Goal: Task Accomplishment & Management: Manage account settings

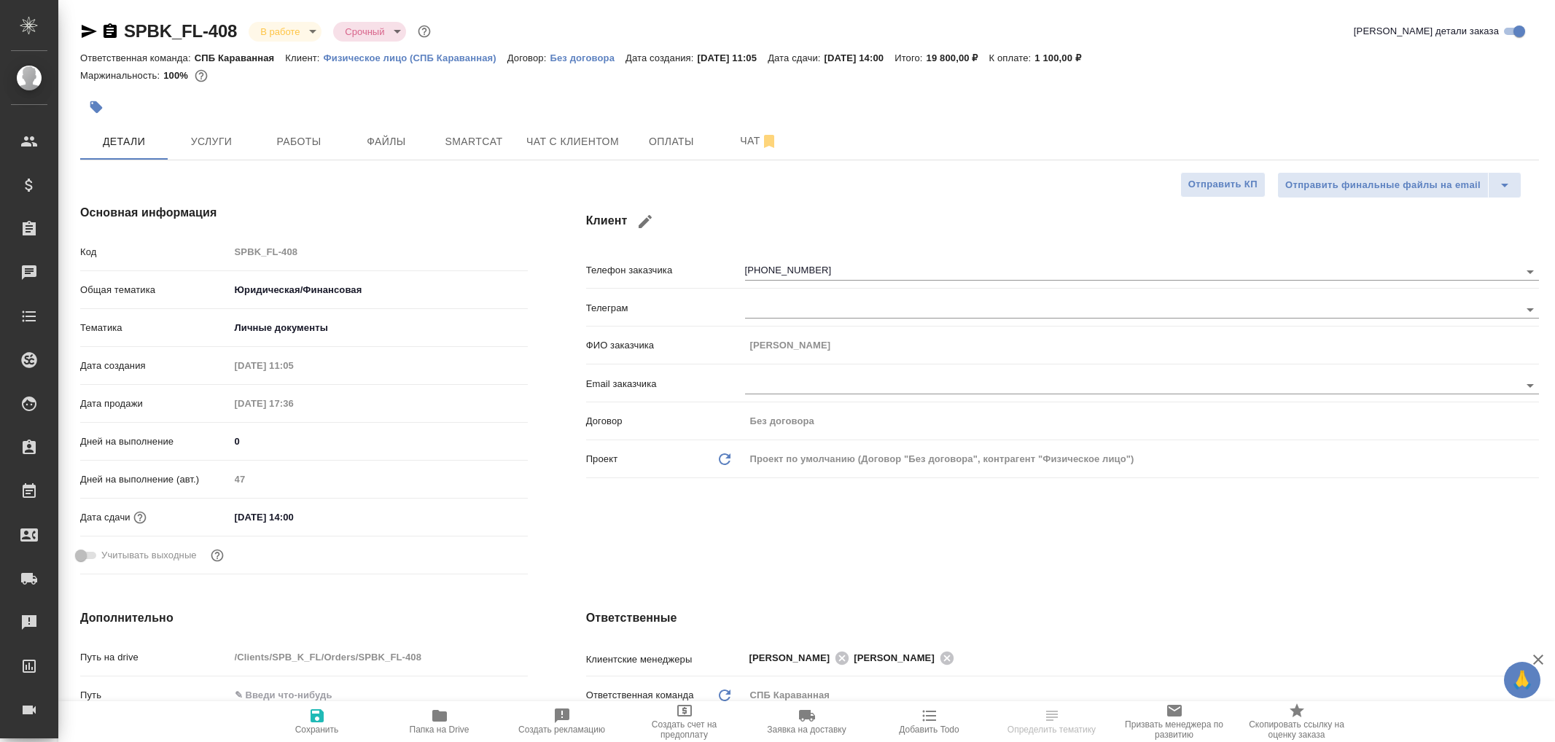
select select "RU"
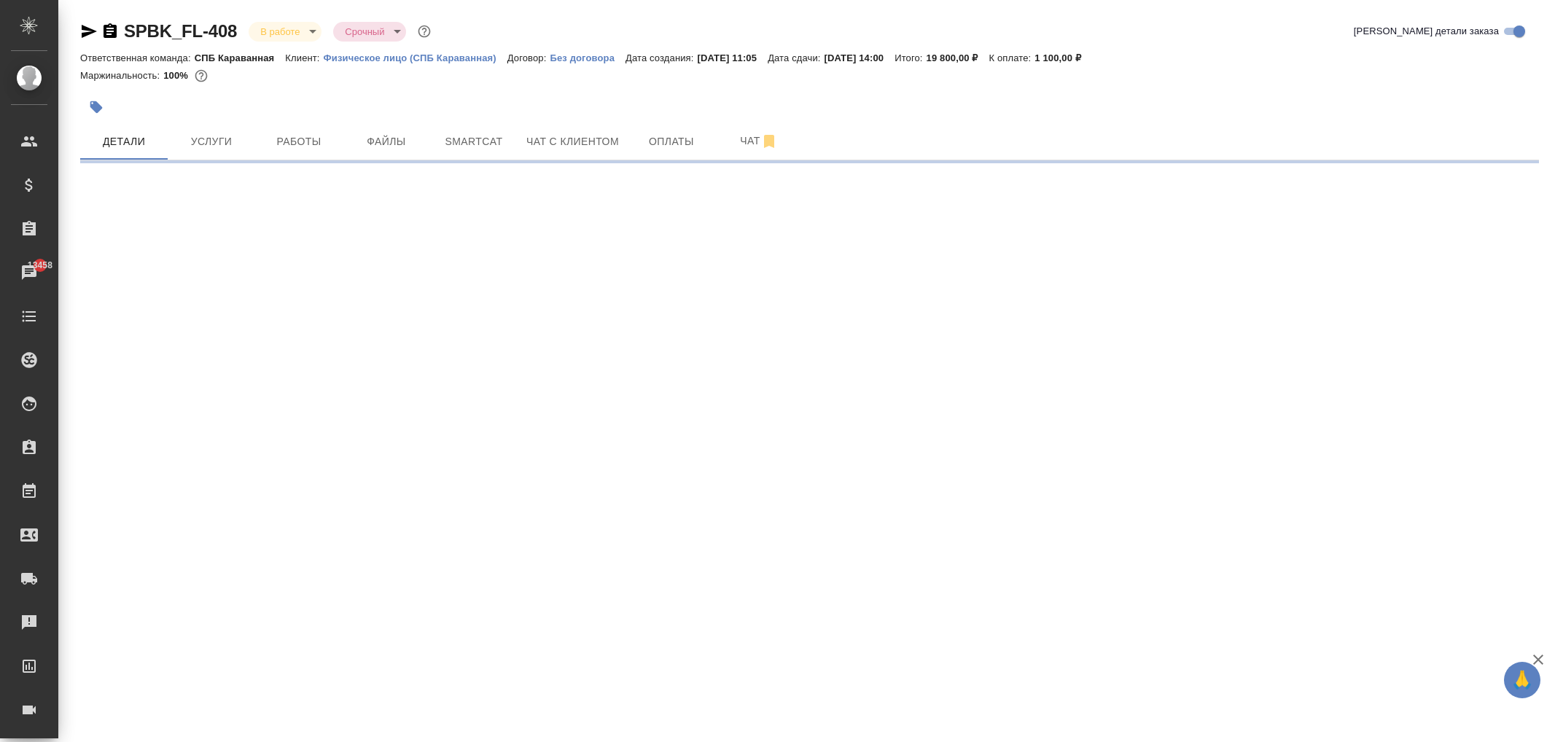
select select "RU"
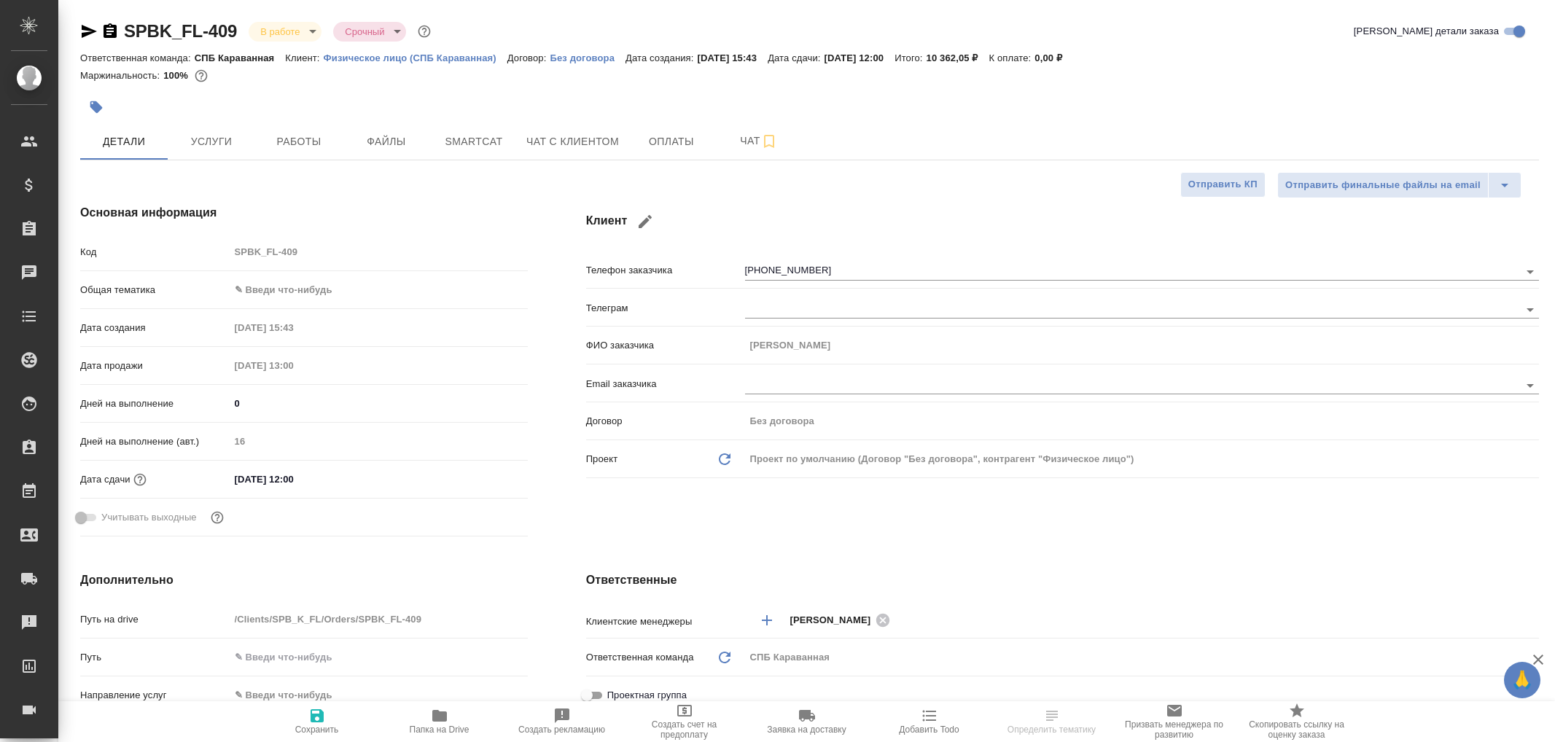
select select "RU"
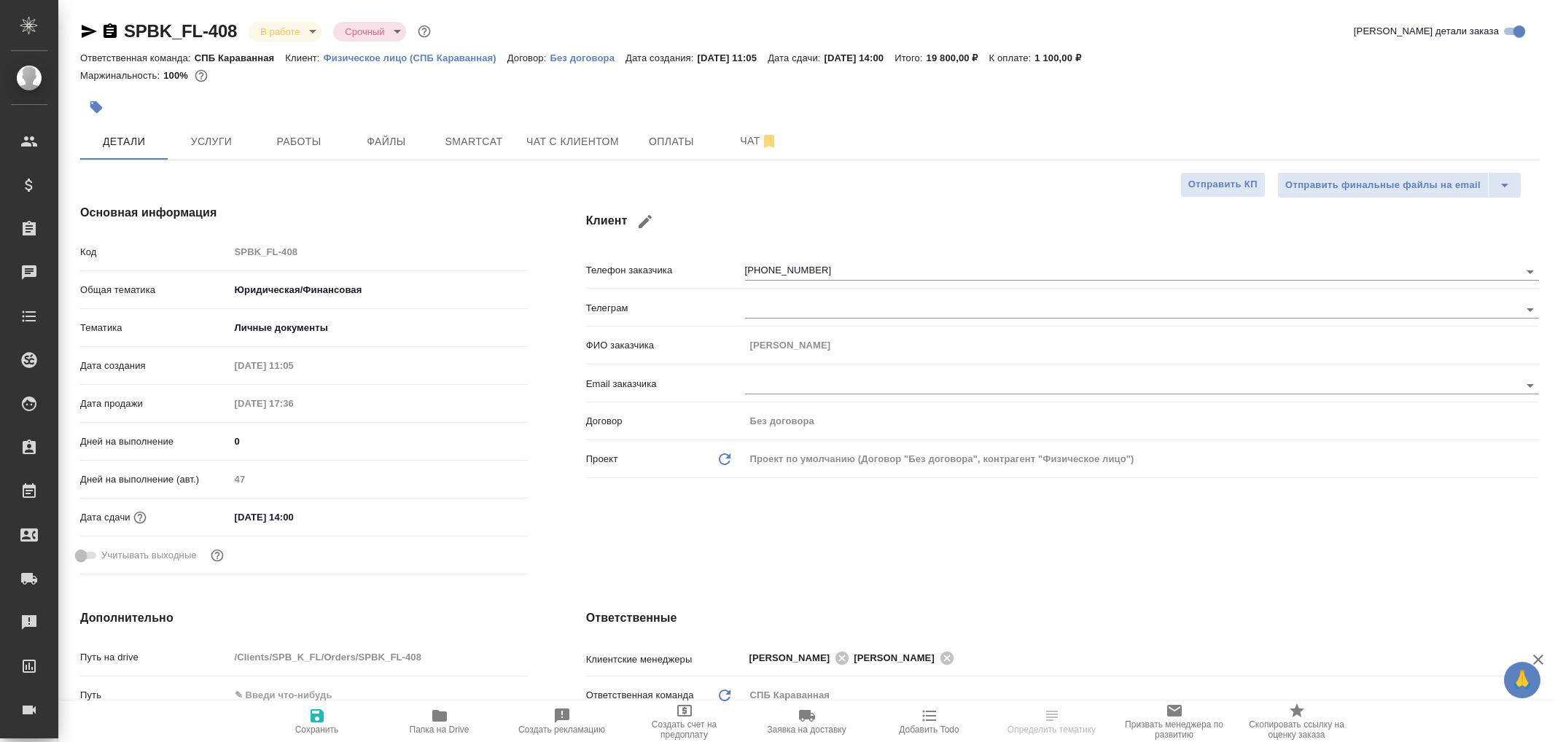
select select "RU"
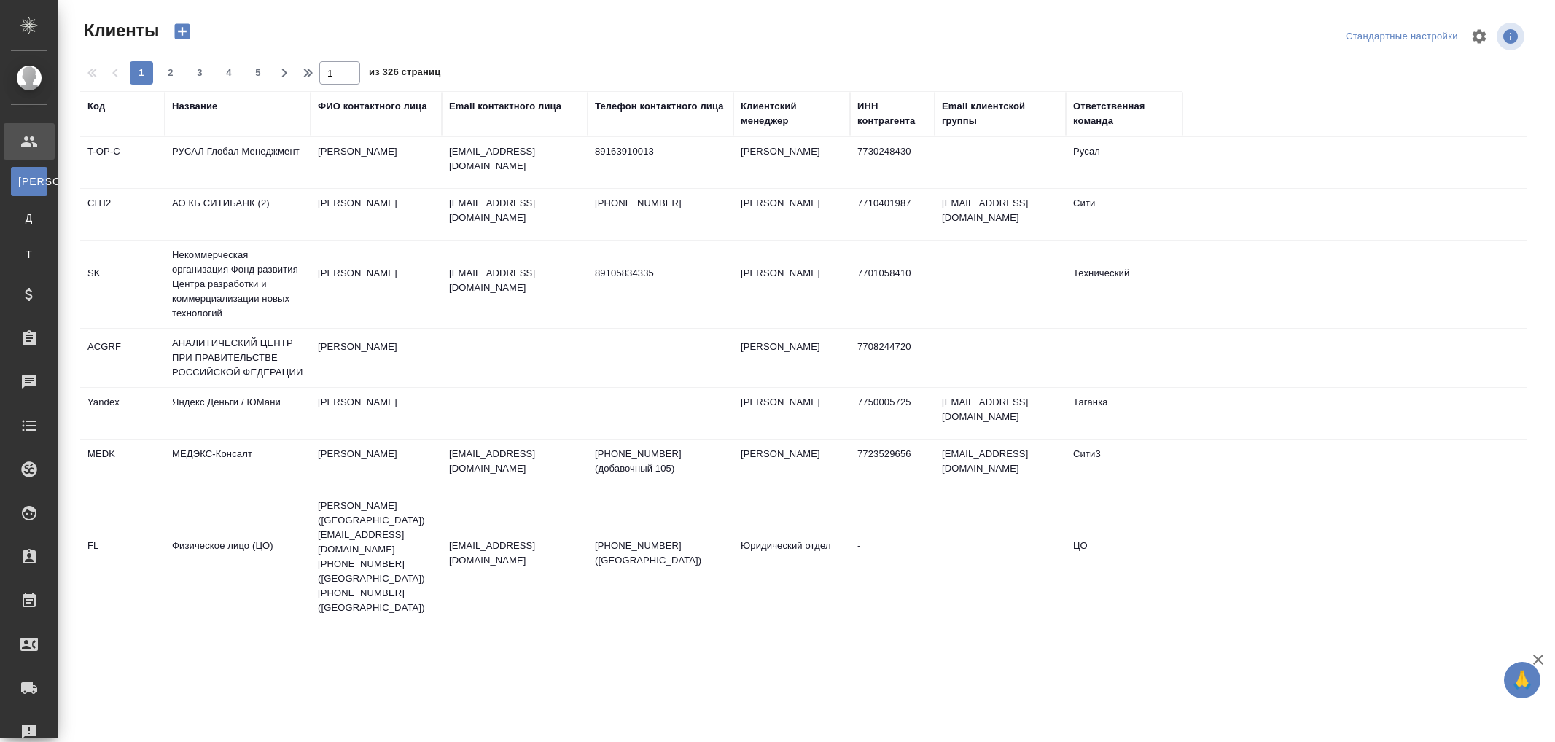
select select "RU"
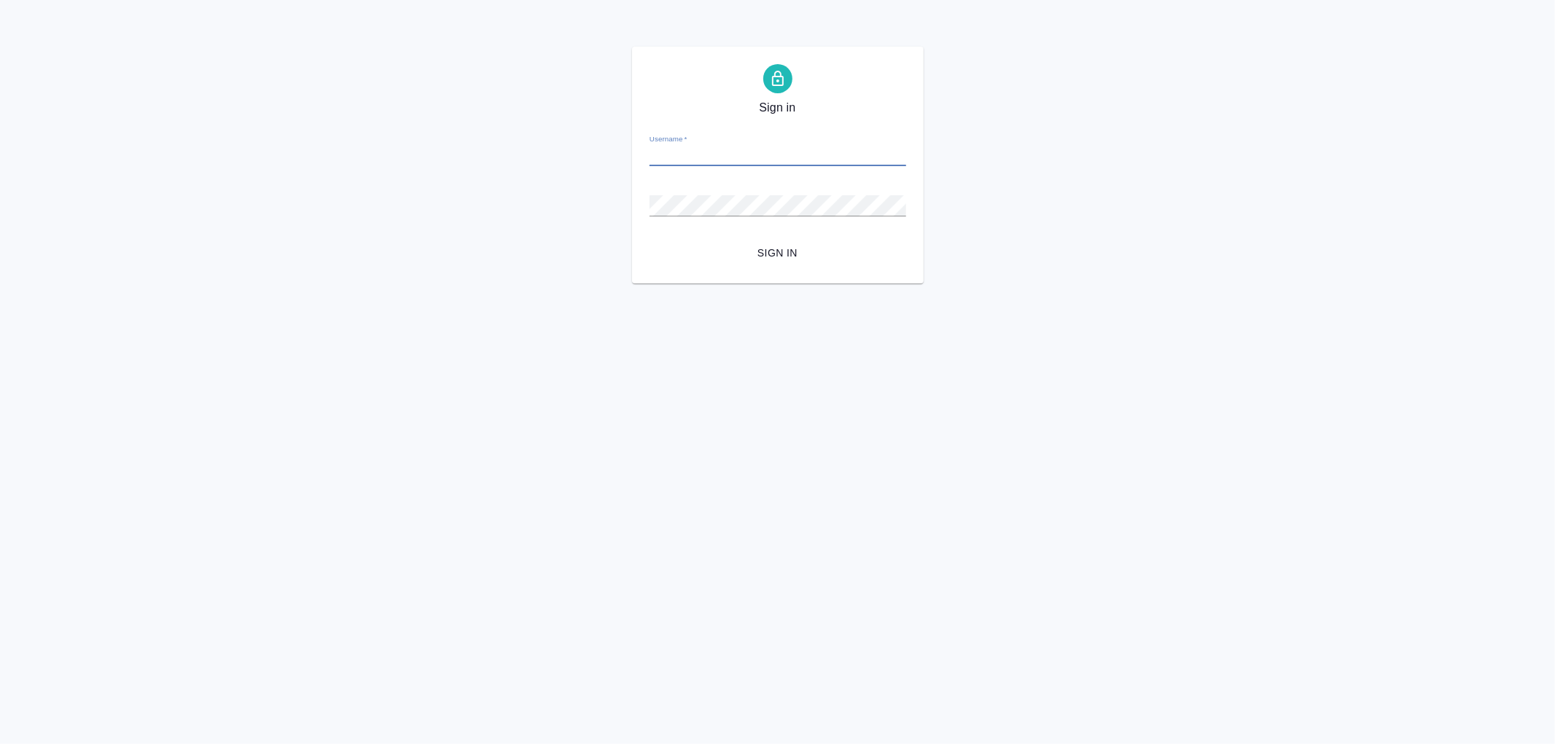
drag, startPoint x: 700, startPoint y: 146, endPoint x: 706, endPoint y: 157, distance: 12.4
click at [701, 149] on input "Username   *" at bounding box center [778, 156] width 257 height 20
type input "arina.ivanova@awatera.com"
click at [650, 240] on button "Sign in" at bounding box center [778, 253] width 257 height 27
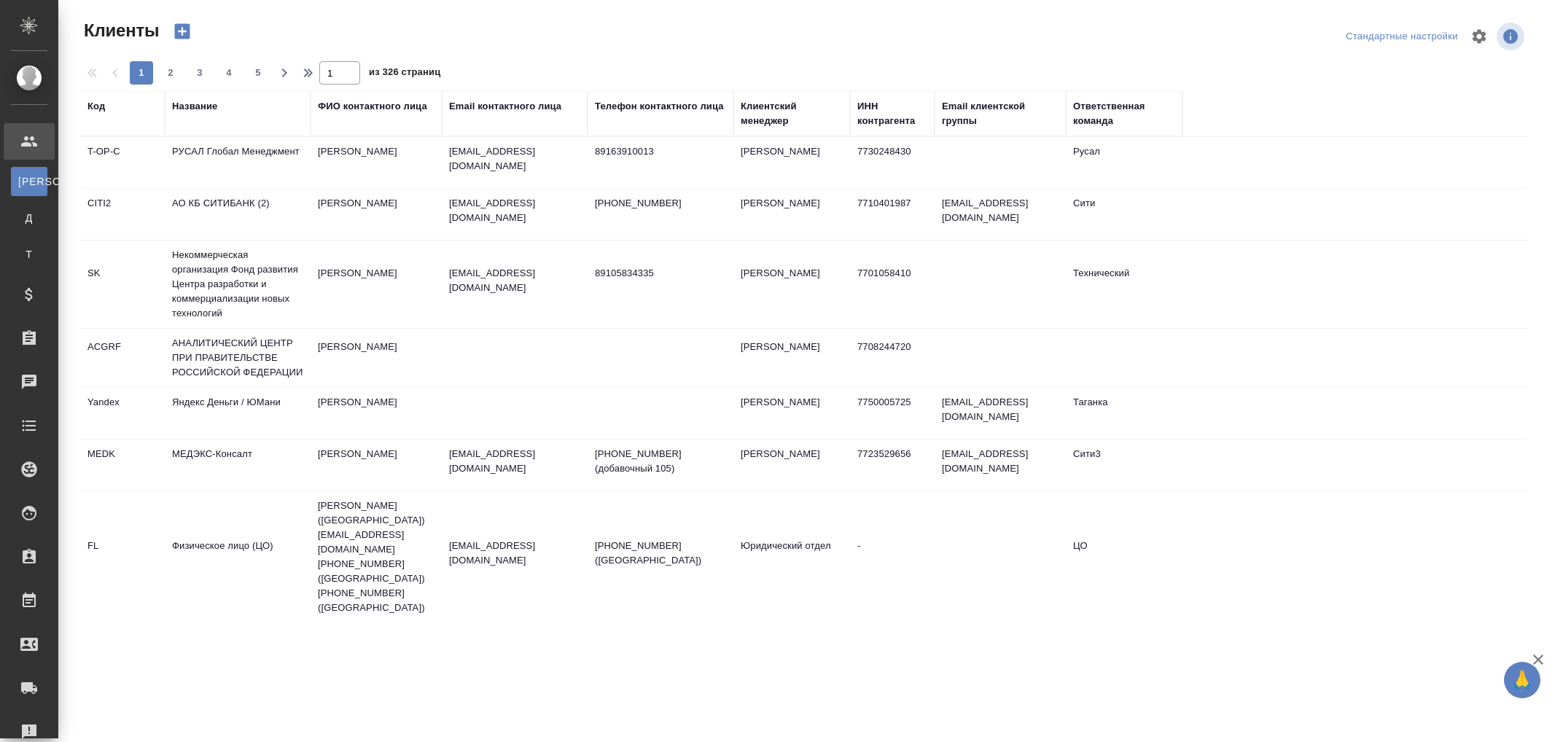
select select "RU"
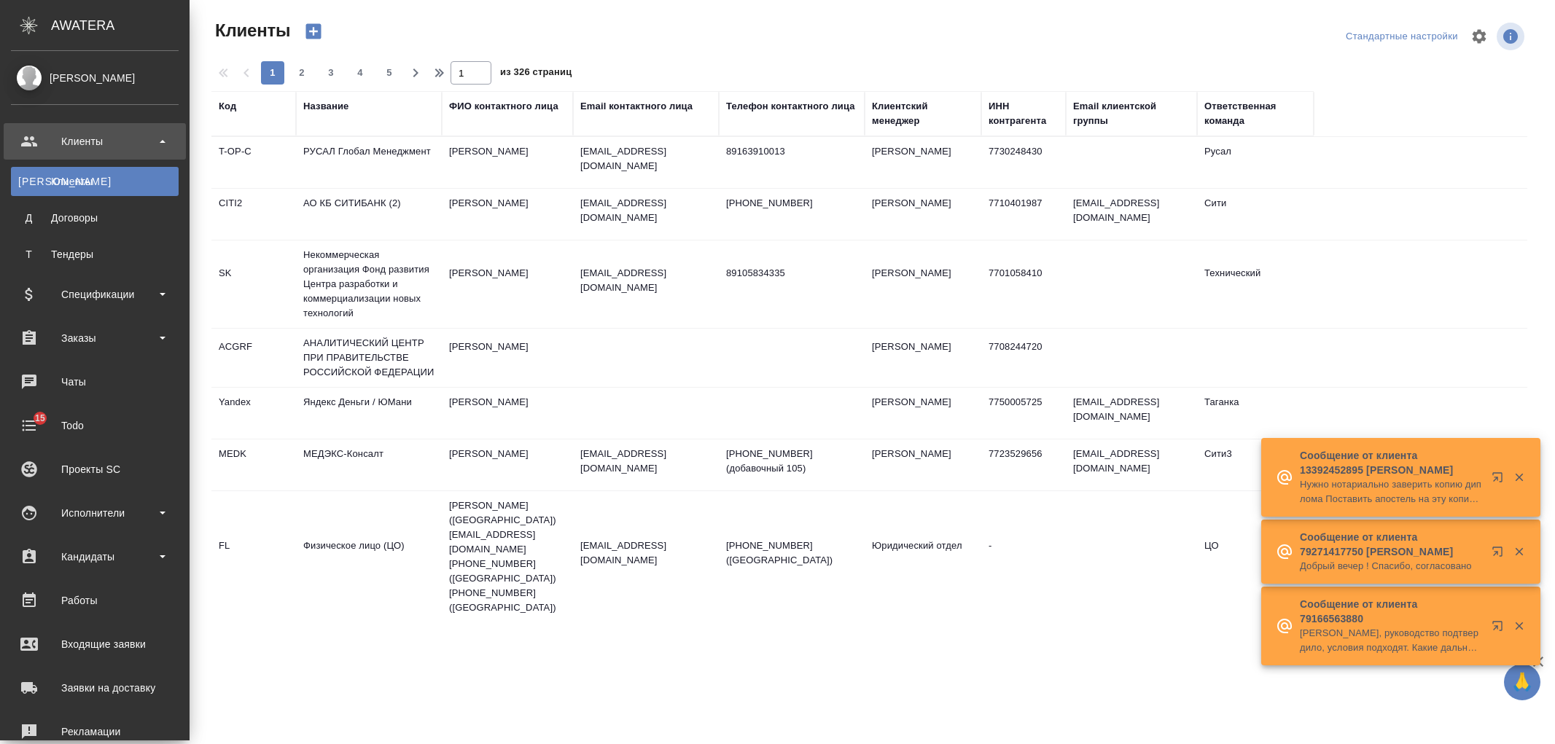
select select "RU"
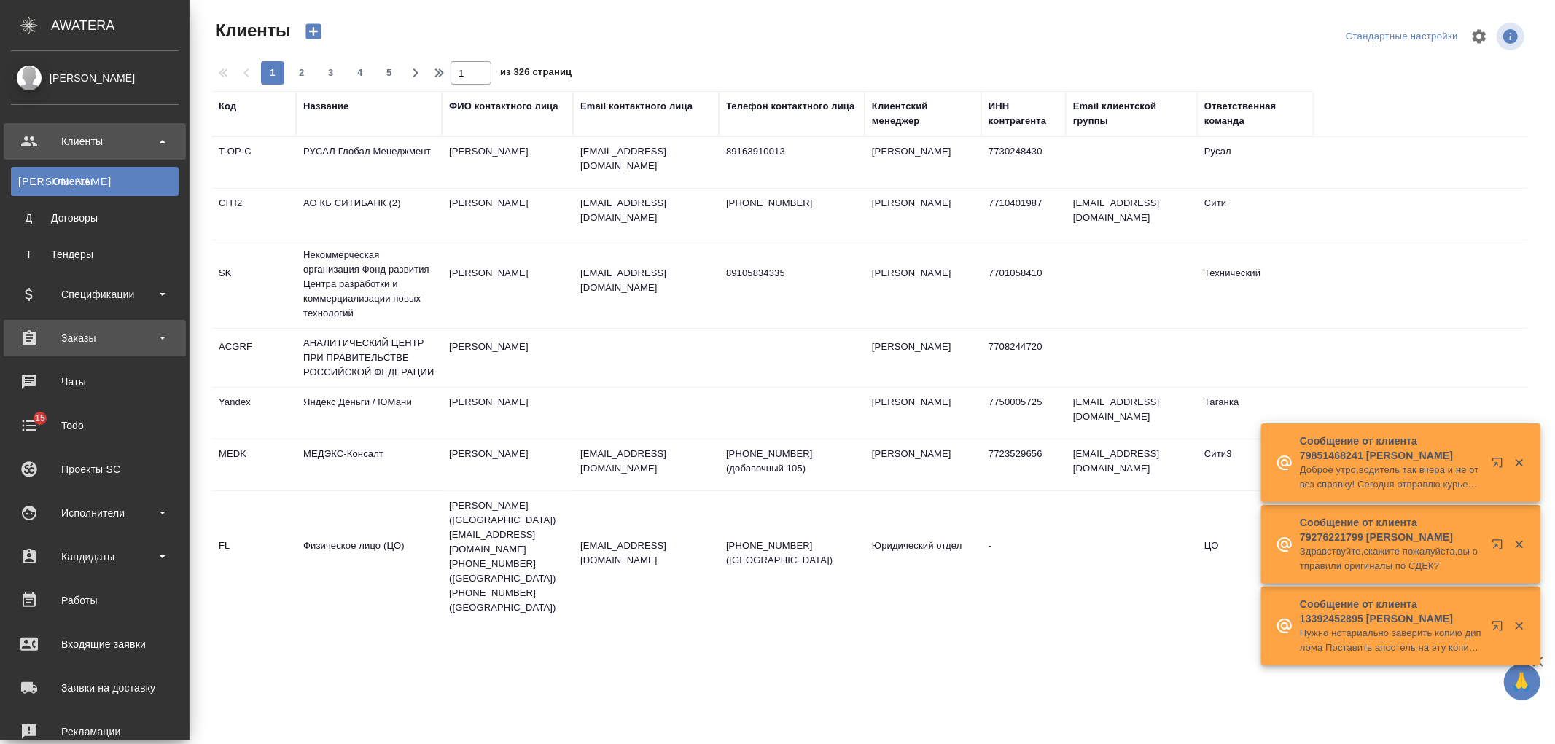
click at [122, 335] on div "Заказы" at bounding box center [95, 338] width 168 height 22
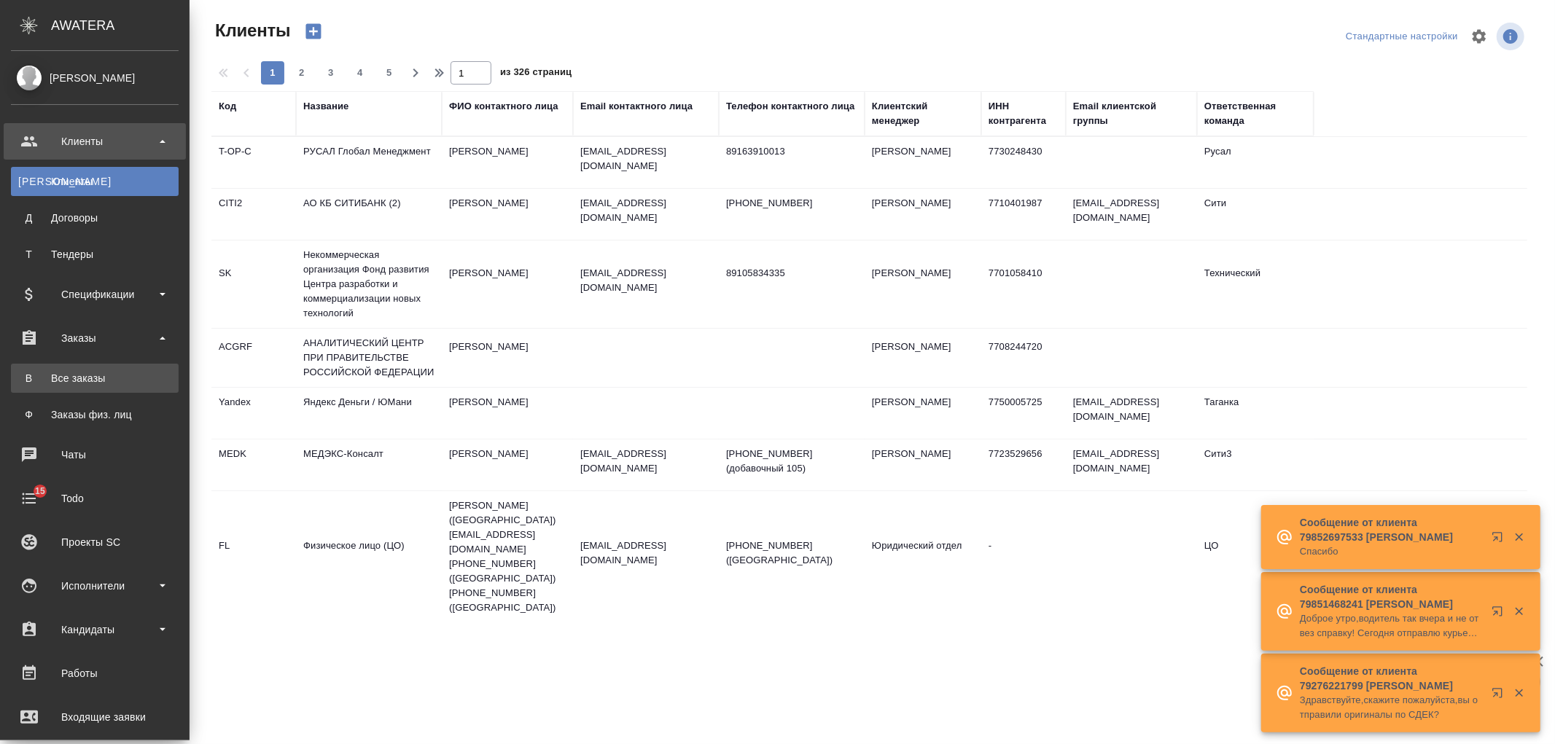
click at [133, 379] on div "Все заказы" at bounding box center [94, 378] width 153 height 15
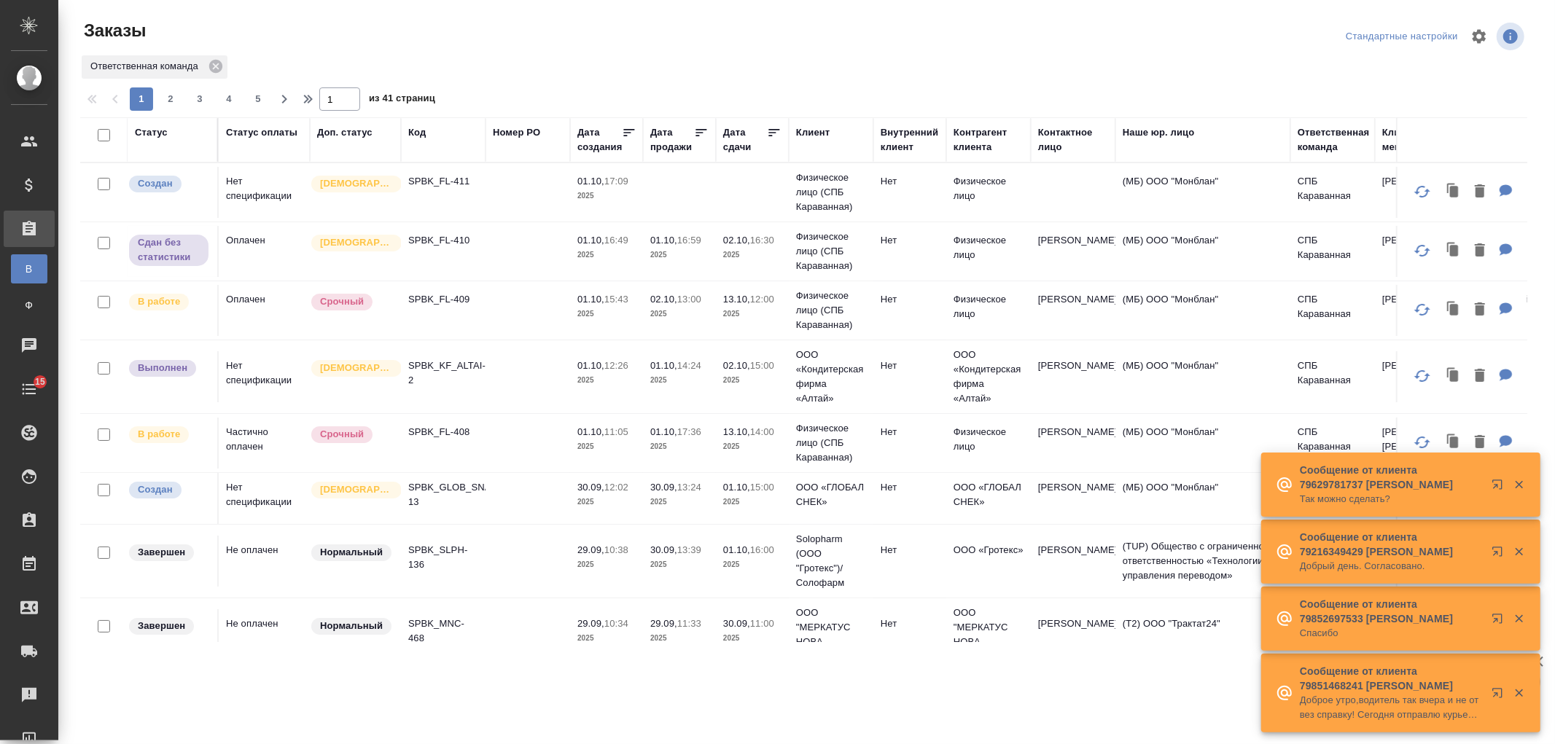
click at [573, 351] on td "01.10, 12:26 2025" at bounding box center [606, 376] width 73 height 51
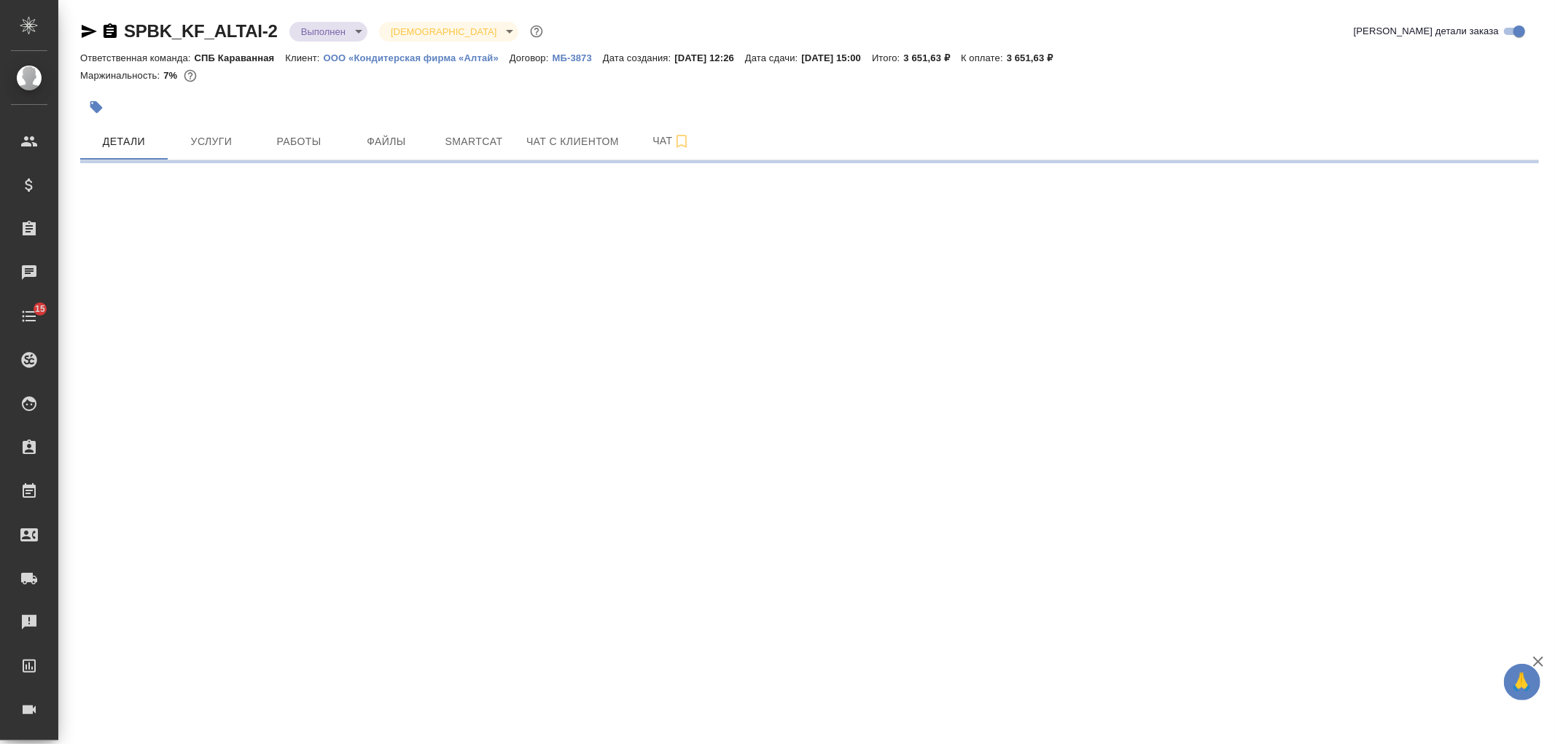
select select "RU"
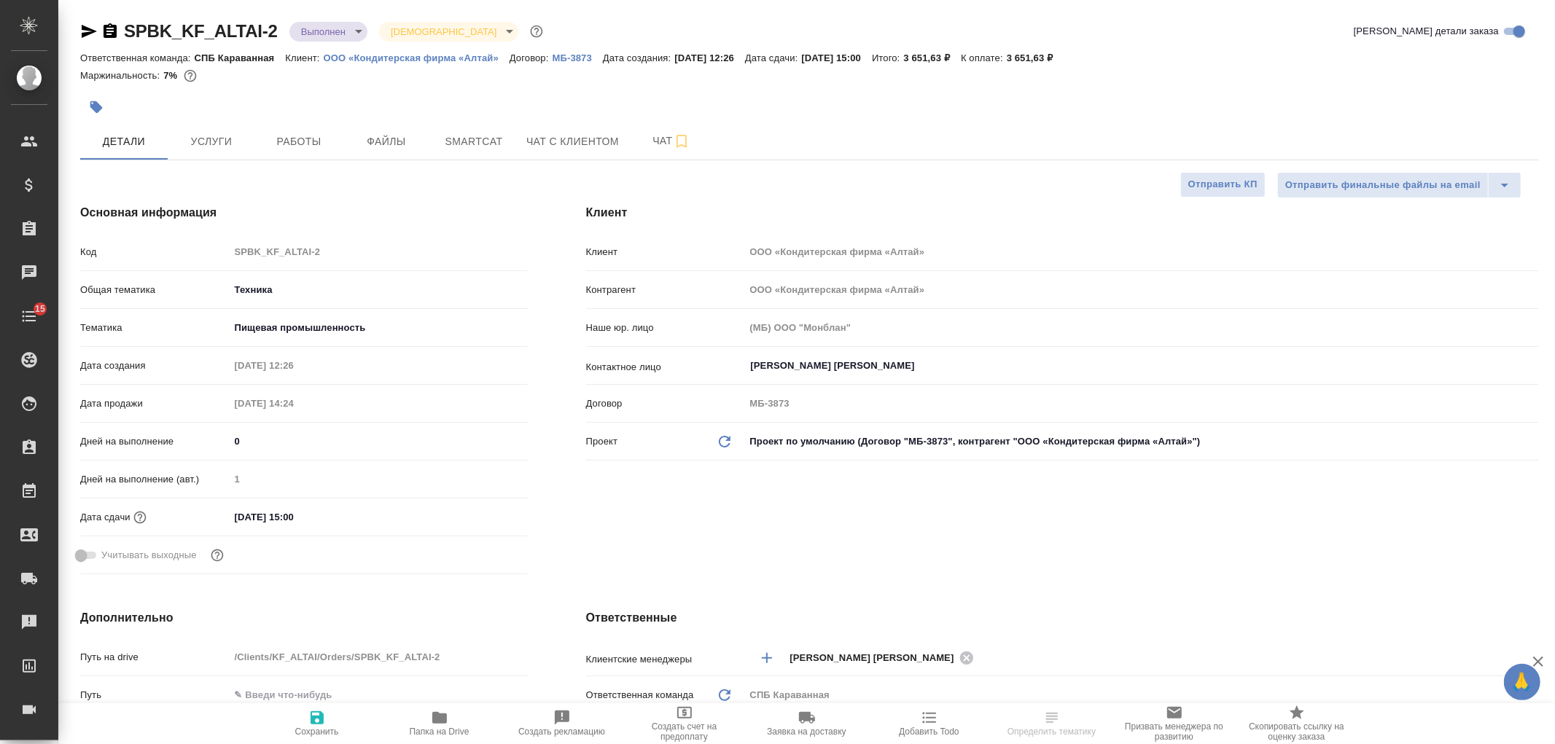
type textarea "x"
click at [229, 147] on span "Услуги" at bounding box center [211, 142] width 70 height 18
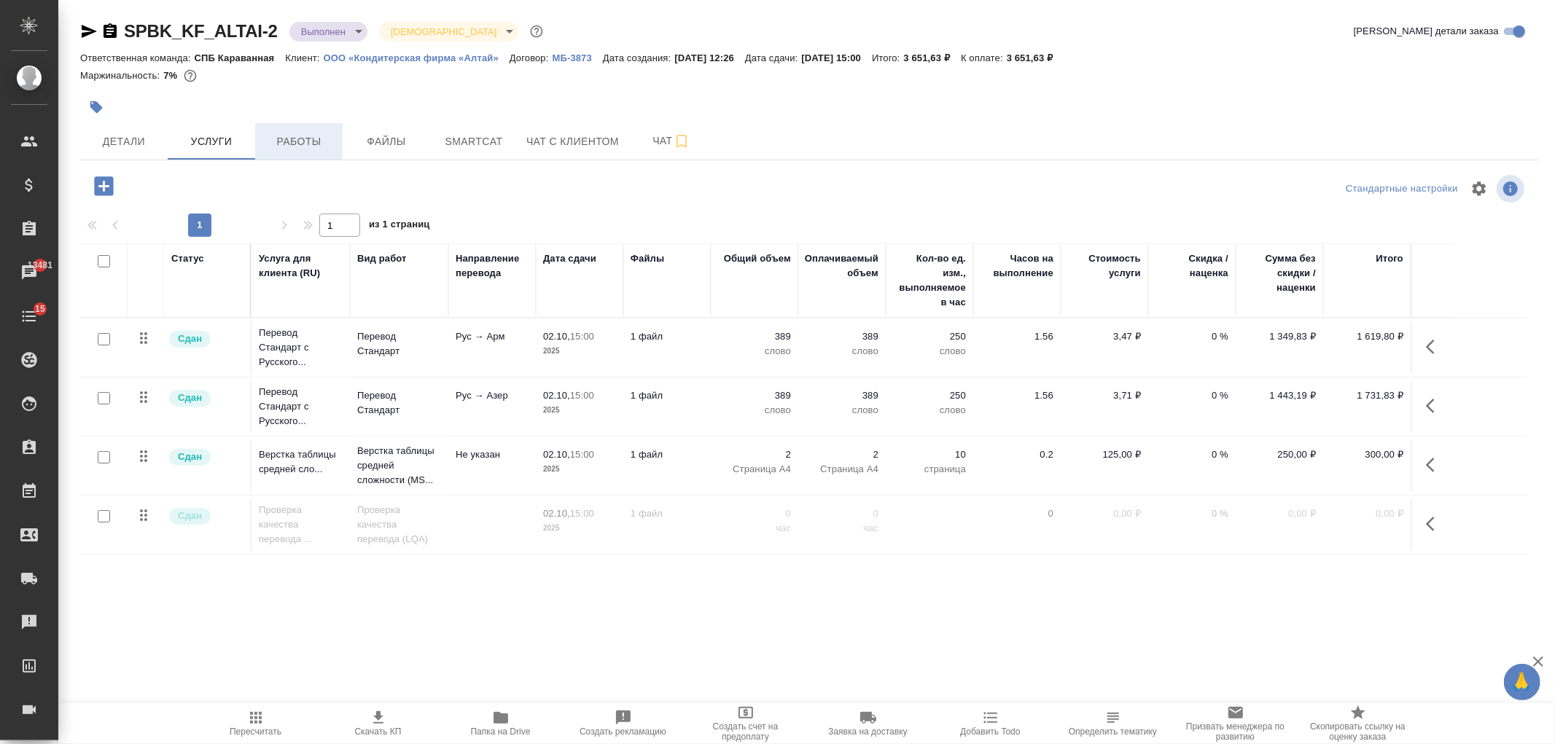
click at [301, 151] on button "Работы" at bounding box center [298, 141] width 87 height 36
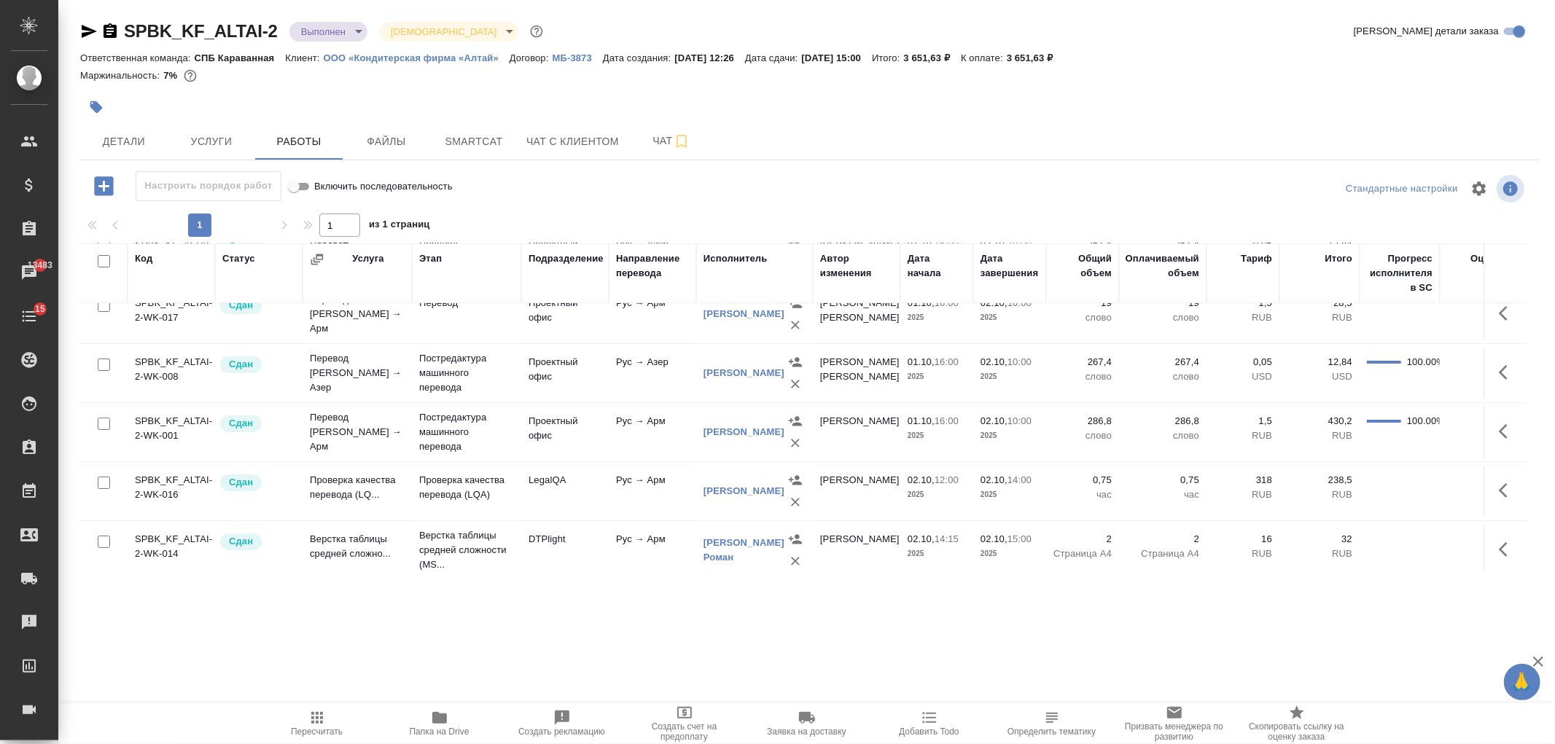
scroll to position [99, 0]
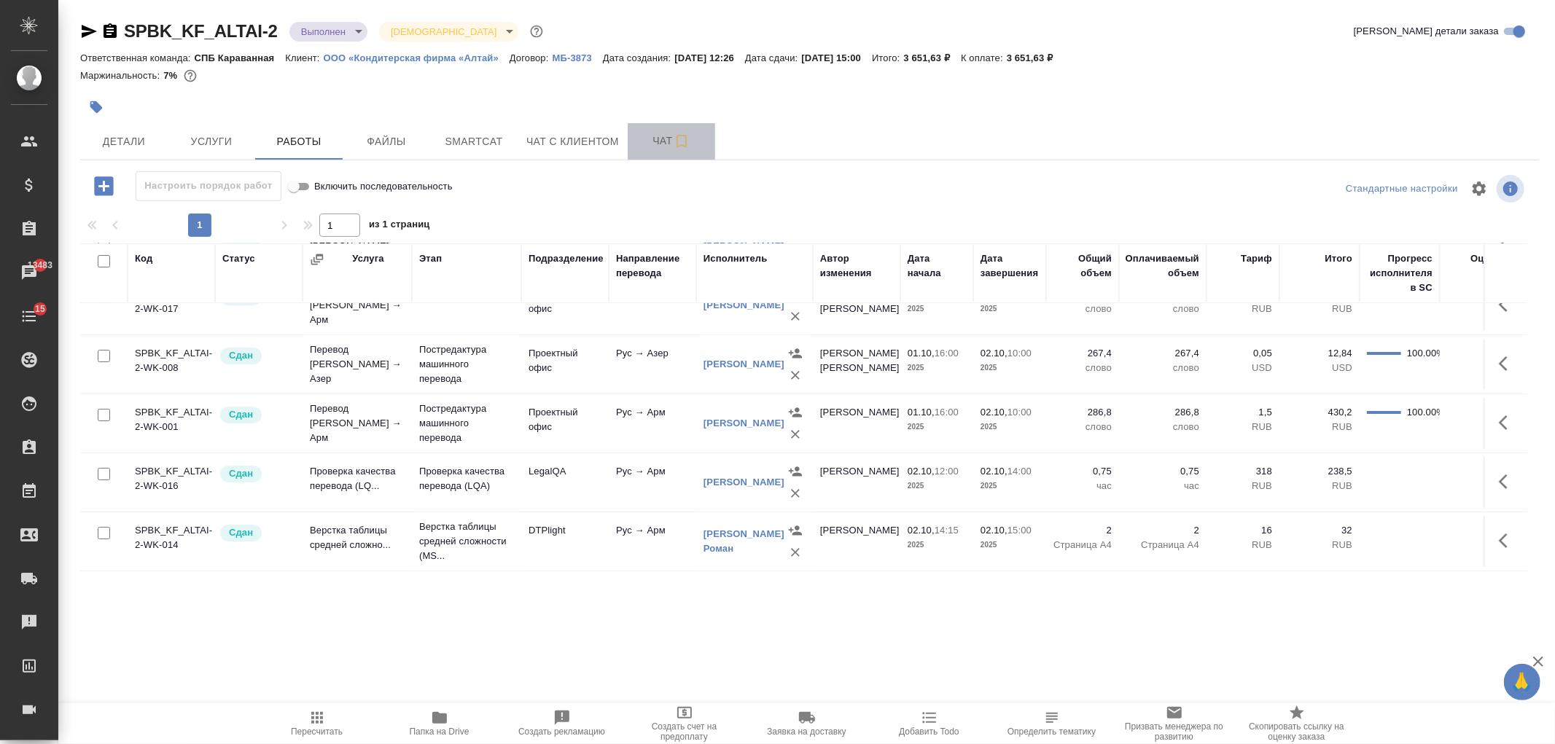
click at [652, 139] on span "Чат" at bounding box center [671, 141] width 70 height 18
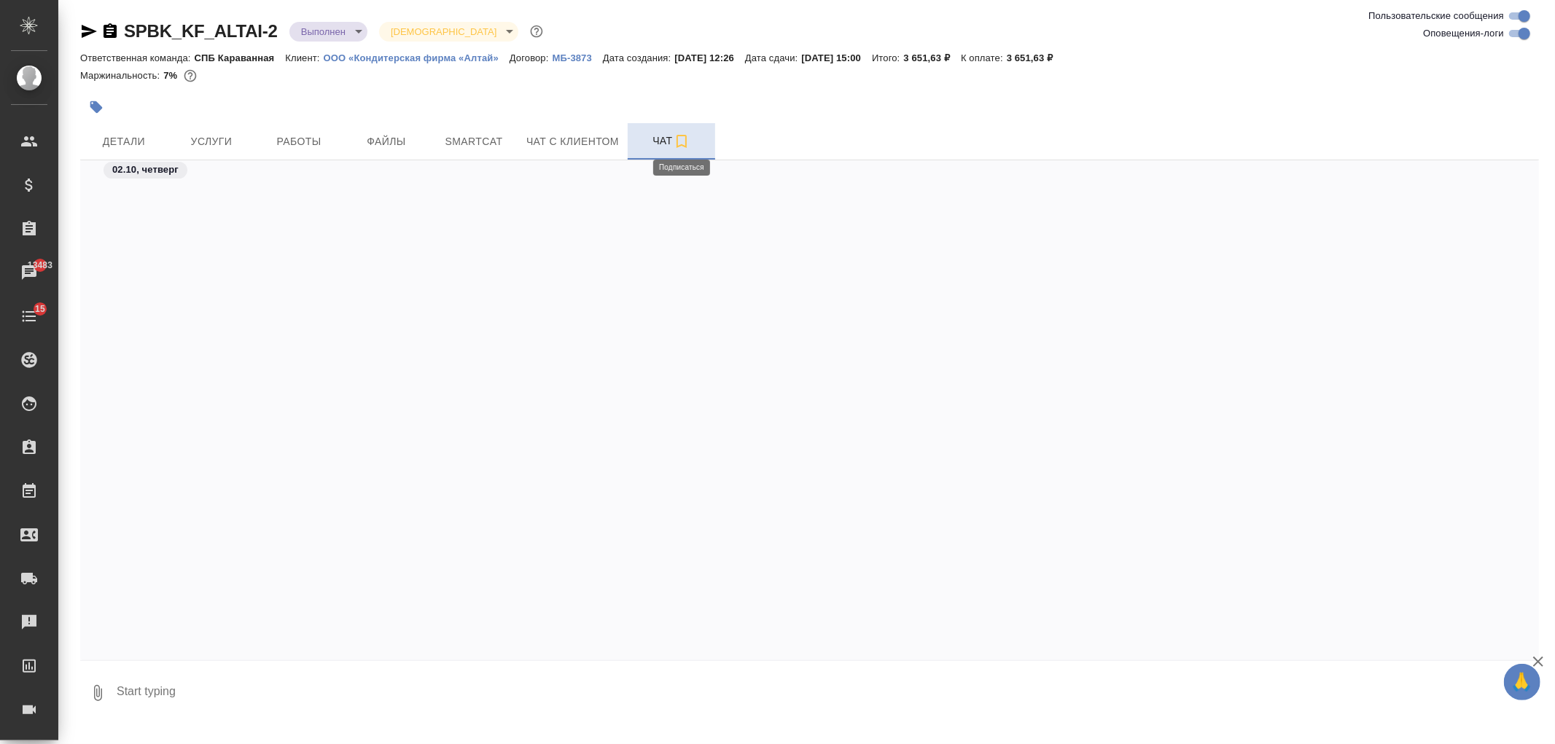
scroll to position [7409, 0]
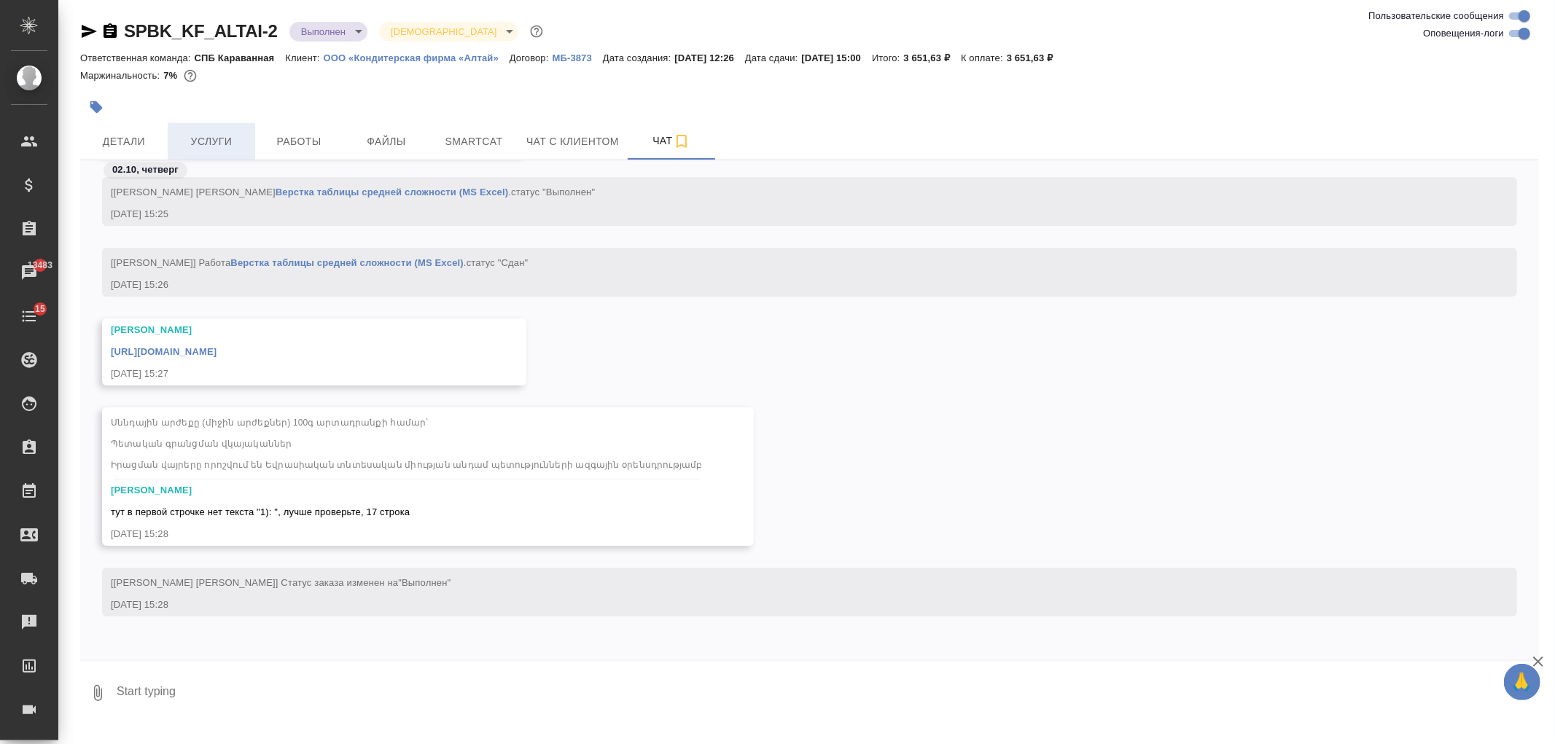
click at [228, 137] on span "Услуги" at bounding box center [211, 142] width 70 height 18
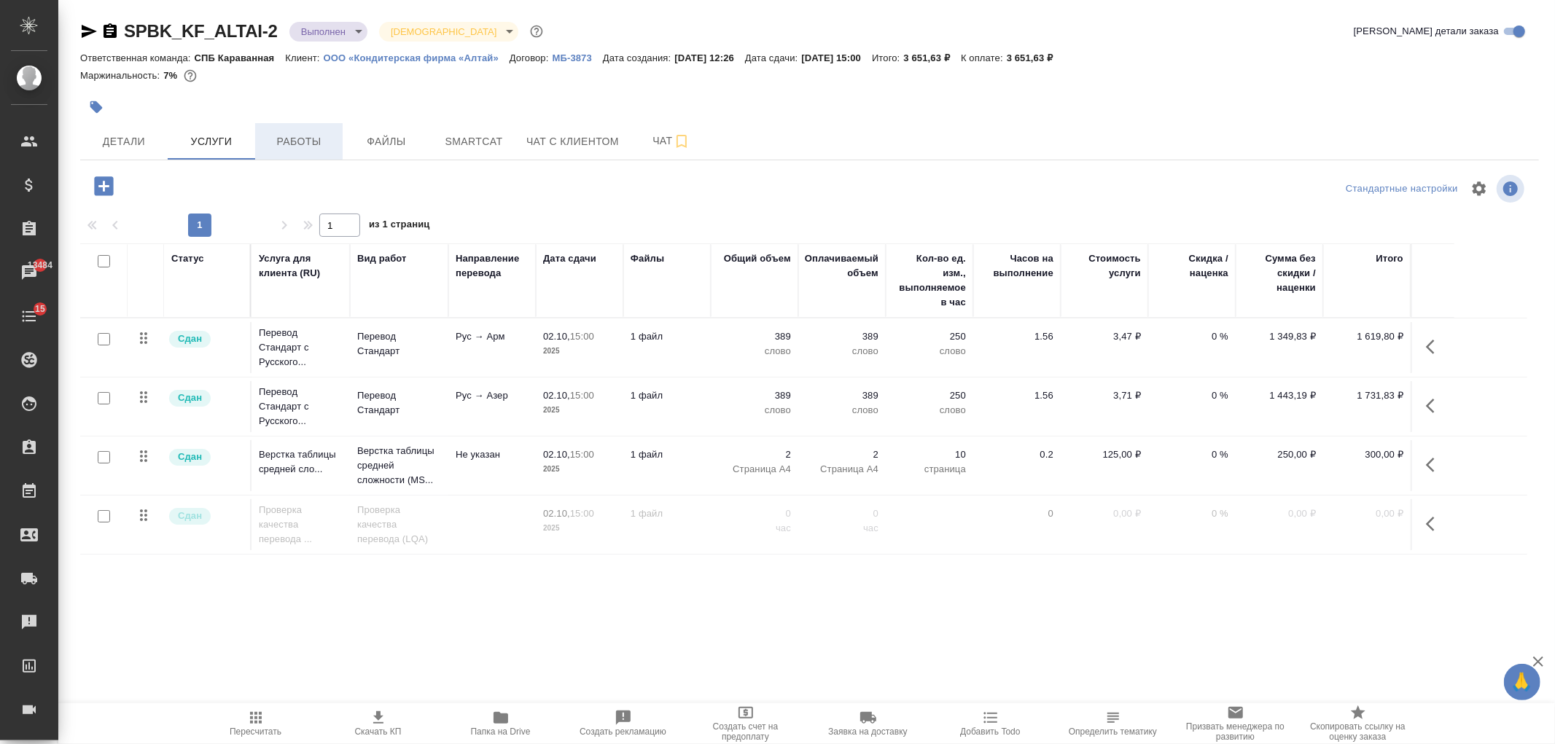
click at [314, 141] on span "Работы" at bounding box center [299, 142] width 70 height 18
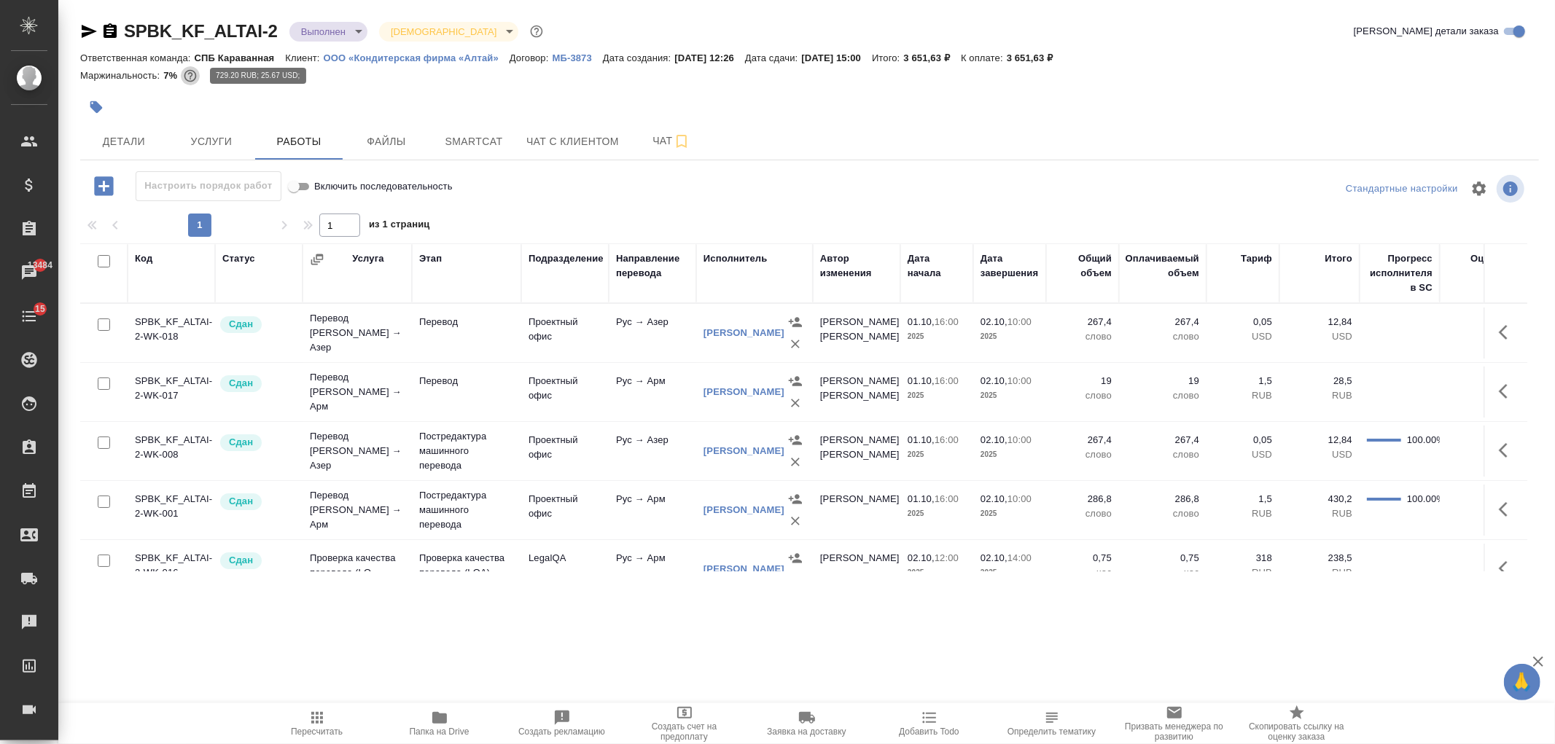
click at [197, 80] on icon "button" at bounding box center [190, 76] width 15 height 15
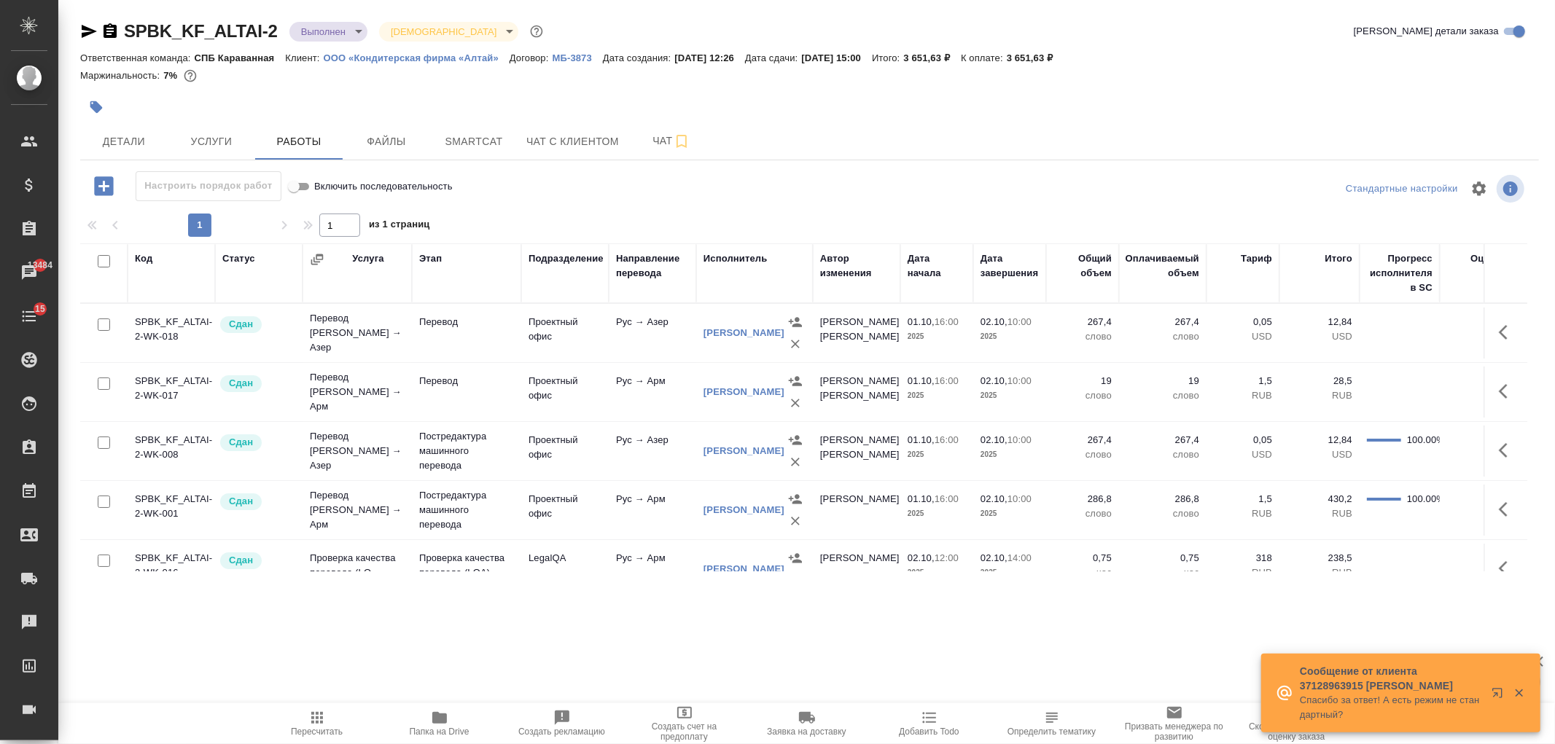
click at [157, 74] on p "Маржинальность:" at bounding box center [121, 75] width 83 height 11
